Goal: Find specific page/section: Find specific page/section

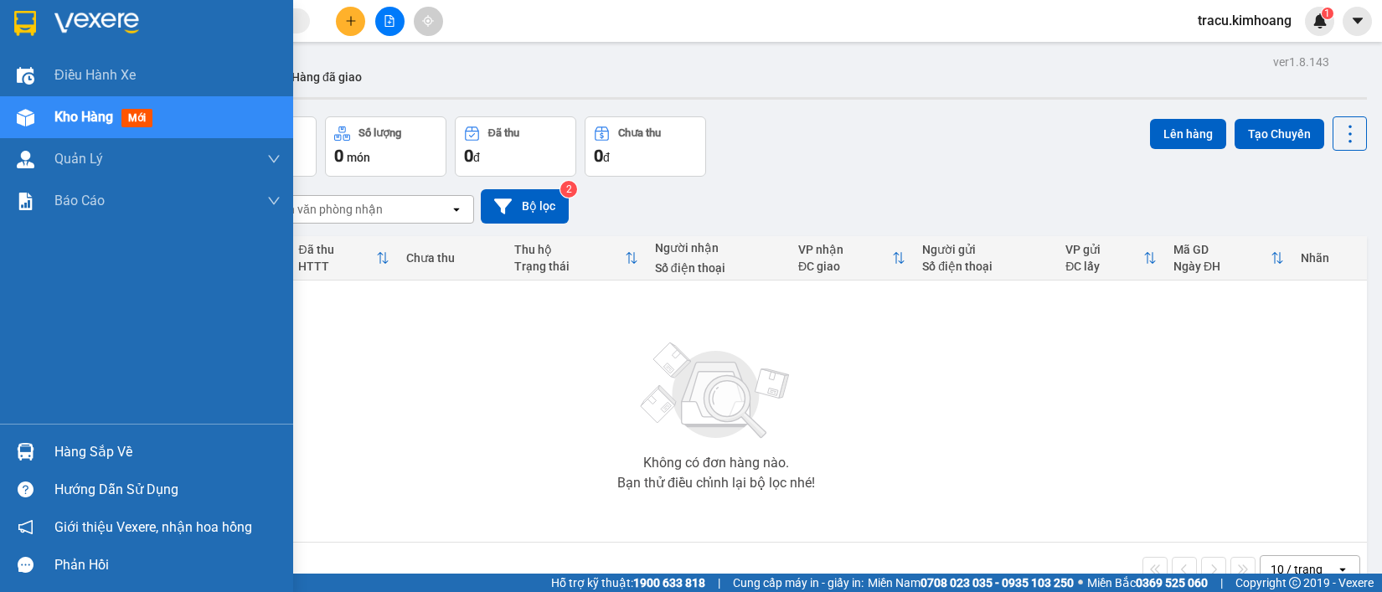
click at [90, 450] on div "Hàng sắp về" at bounding box center [167, 452] width 226 height 25
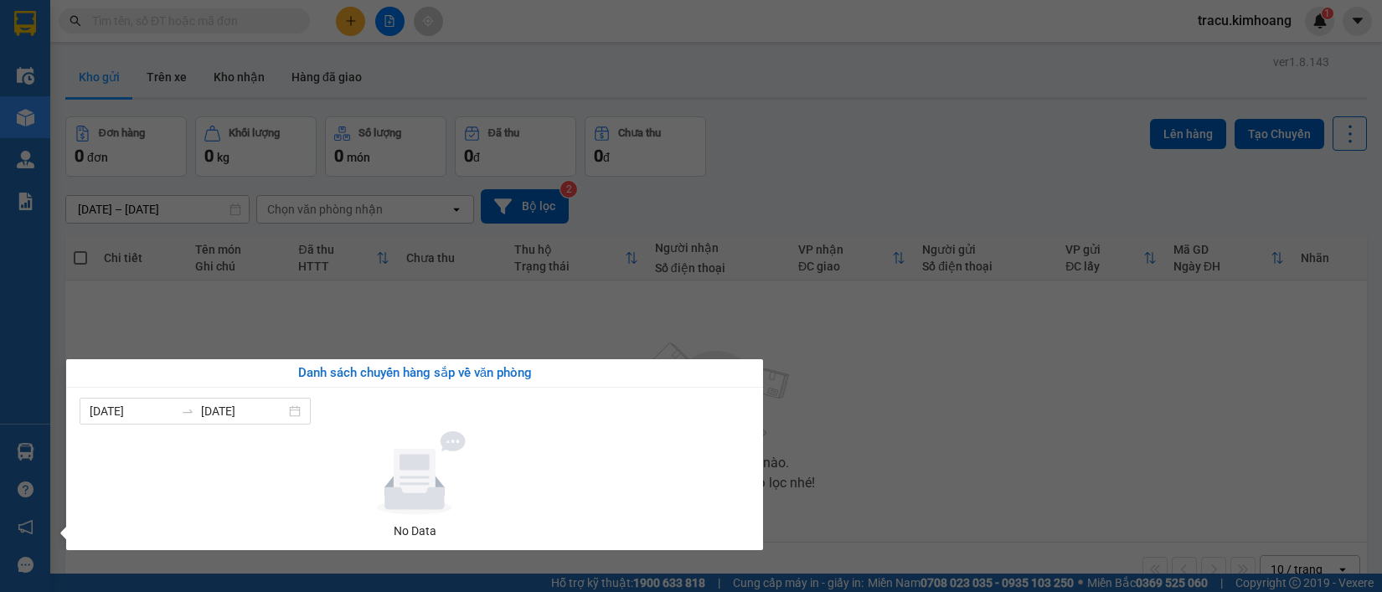
click at [145, 322] on section "Kết quả tìm kiếm ( 0 ) Bộ lọc No Data tracu.kimhoang 1 Điều hành xe Kho hàng mớ…" at bounding box center [691, 296] width 1382 height 592
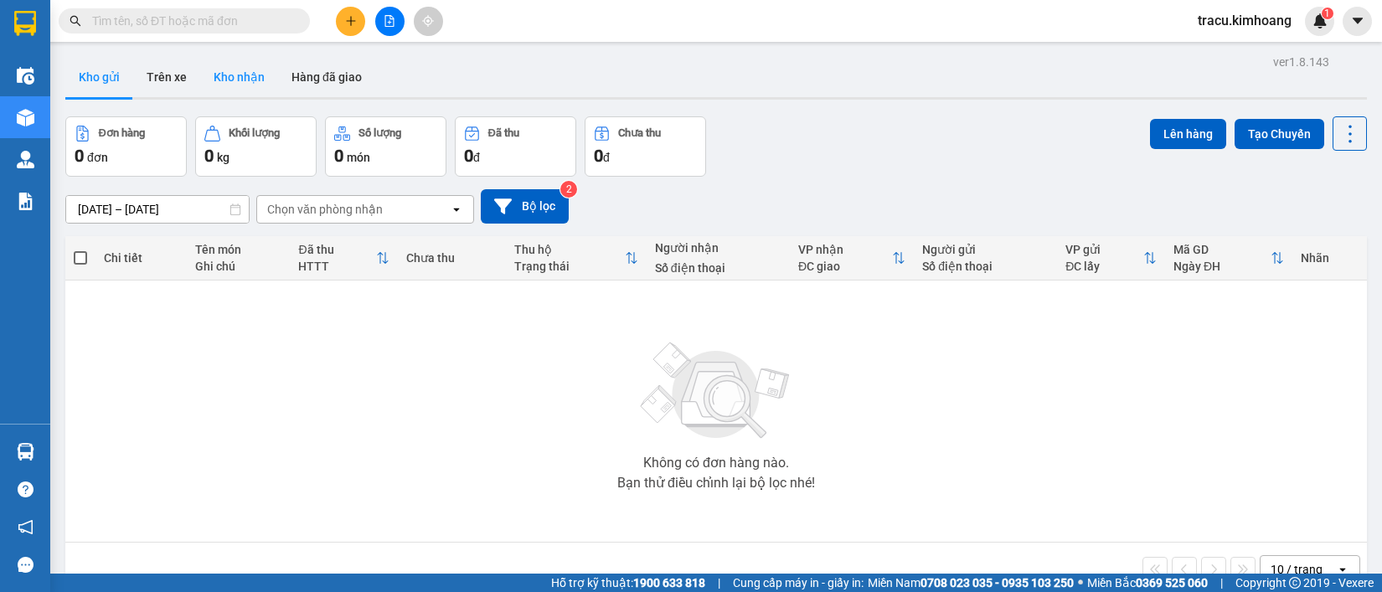
click at [256, 65] on button "Kho nhận" at bounding box center [239, 77] width 78 height 40
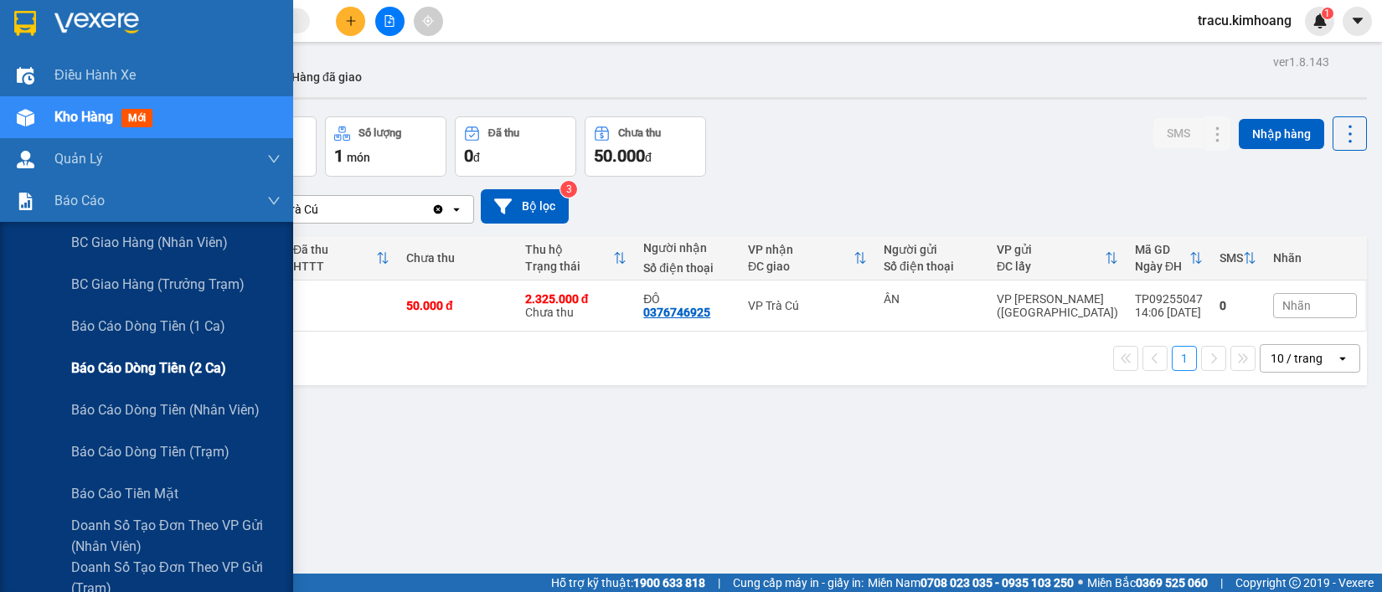
click at [189, 364] on span "Báo cáo dòng tiền (2 ca)" at bounding box center [148, 368] width 155 height 21
